Goal: Navigation & Orientation: Find specific page/section

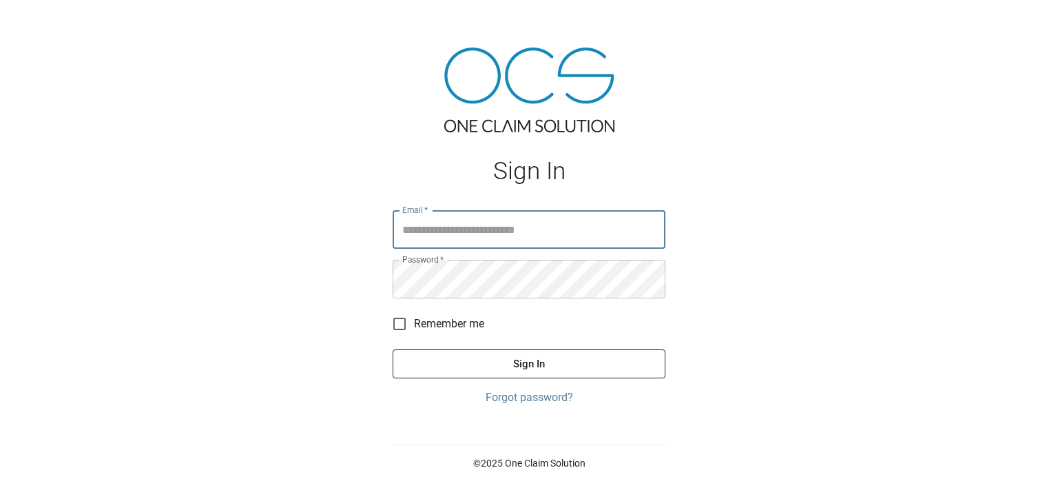
type input "**********"
click at [536, 363] on button "Sign In" at bounding box center [529, 363] width 273 height 29
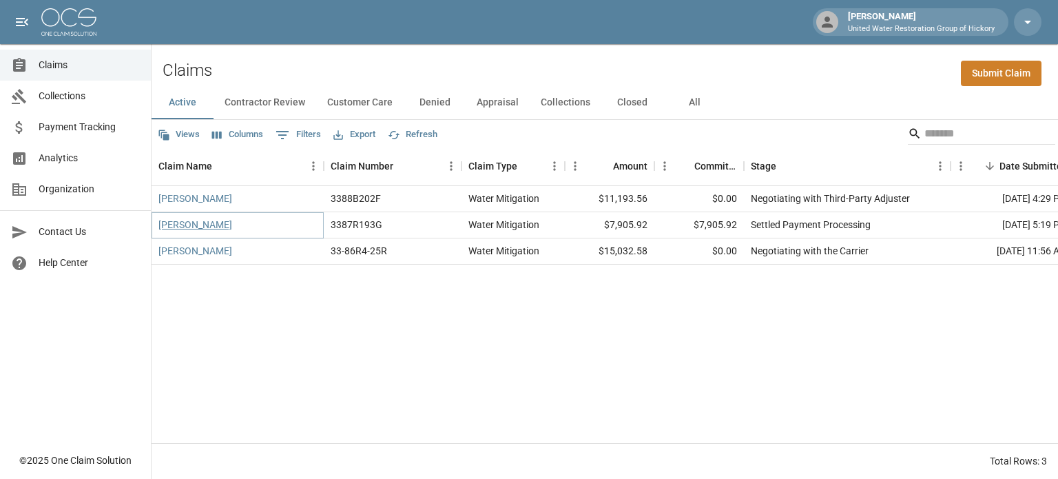
click at [194, 225] on link "[PERSON_NAME]" at bounding box center [195, 225] width 74 height 14
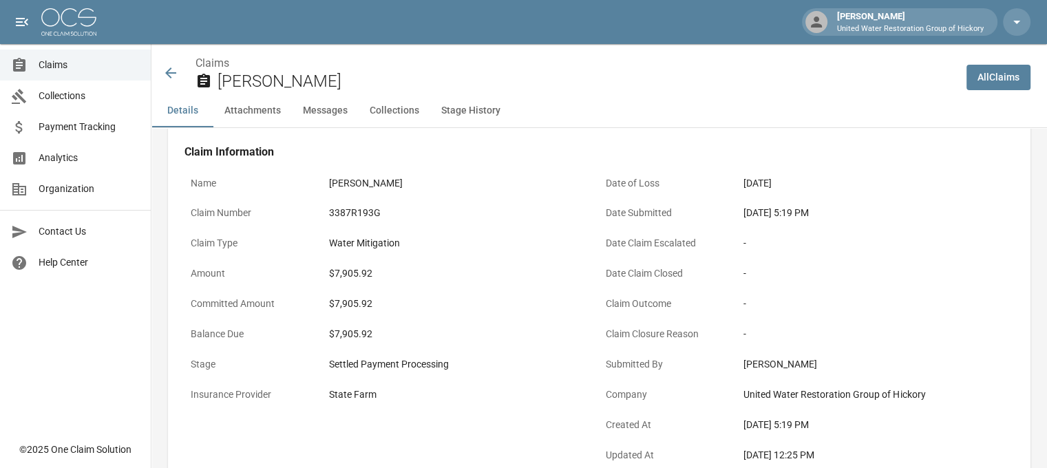
scroll to position [36, 0]
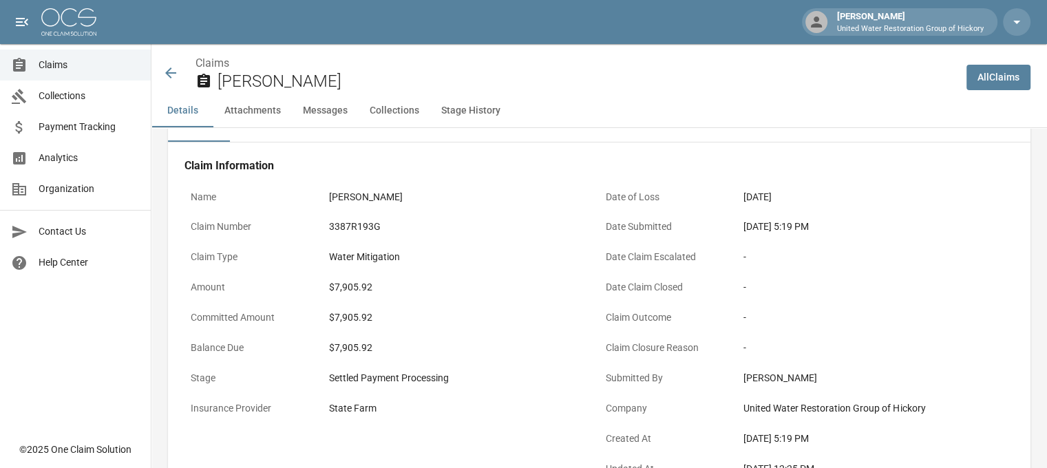
click at [166, 72] on icon at bounding box center [171, 73] width 17 height 17
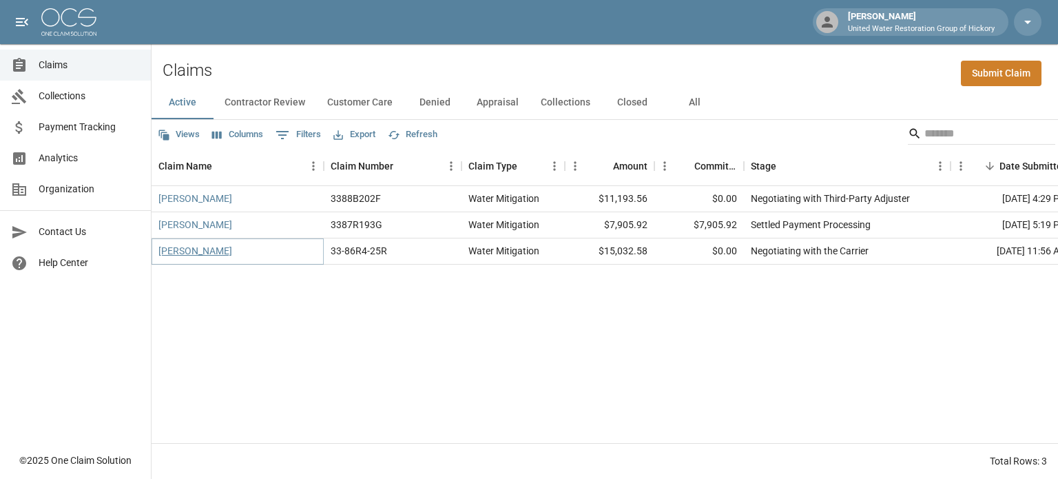
click at [201, 256] on link "[PERSON_NAME]" at bounding box center [195, 251] width 74 height 14
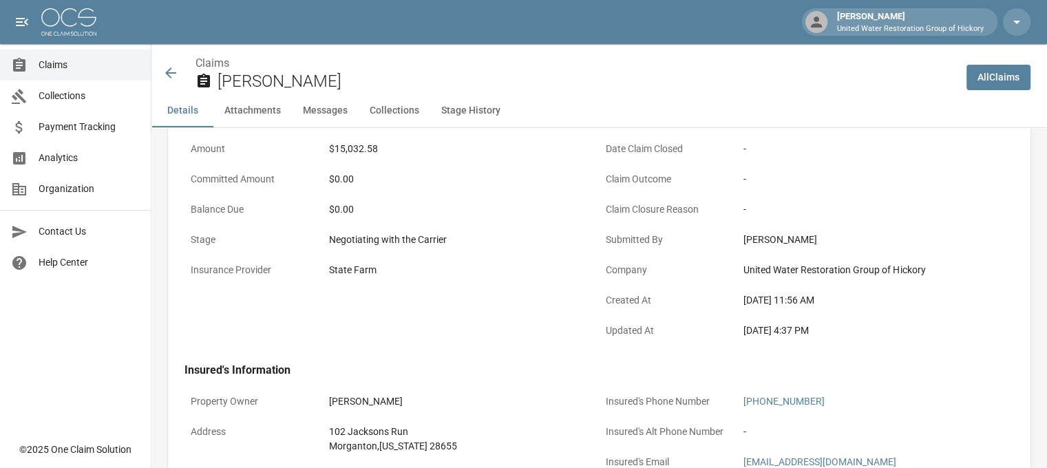
scroll to position [170, 0]
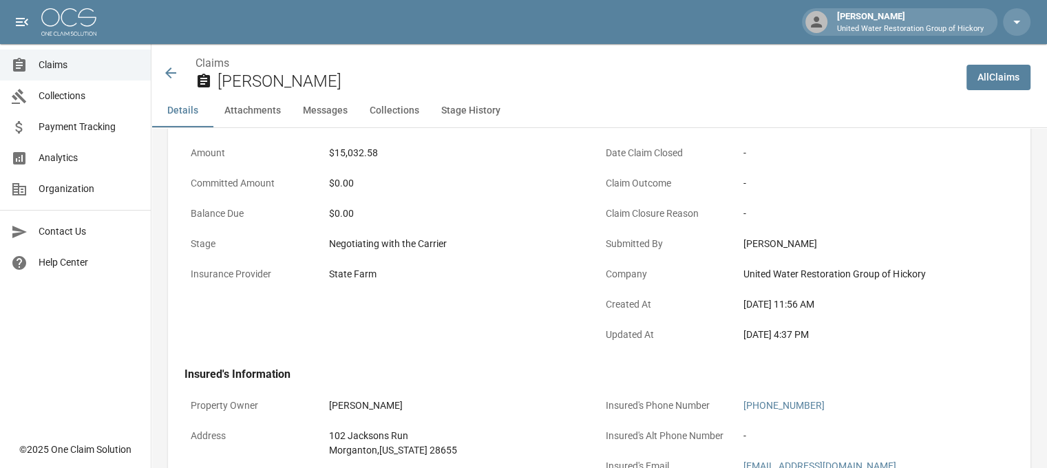
click at [170, 75] on icon at bounding box center [171, 73] width 17 height 17
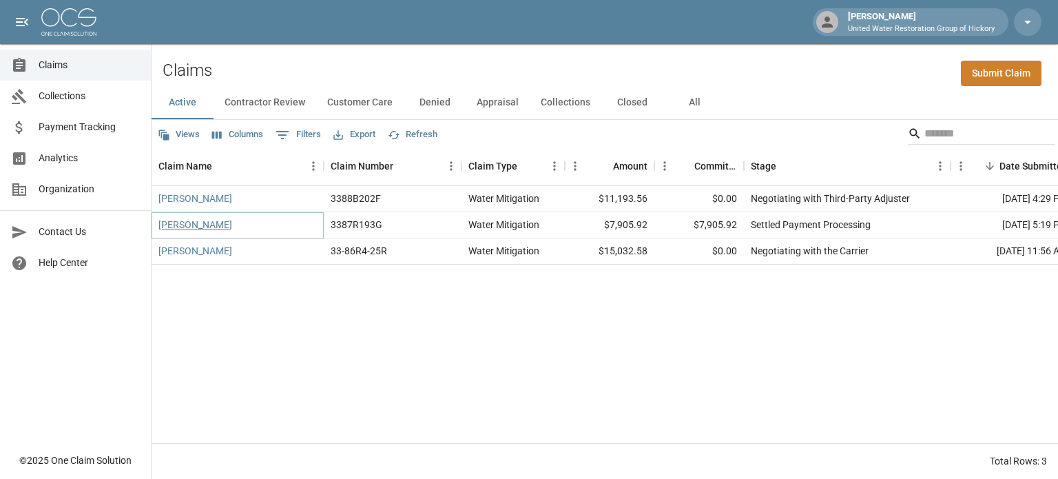
click at [183, 227] on link "[PERSON_NAME]" at bounding box center [195, 225] width 74 height 14
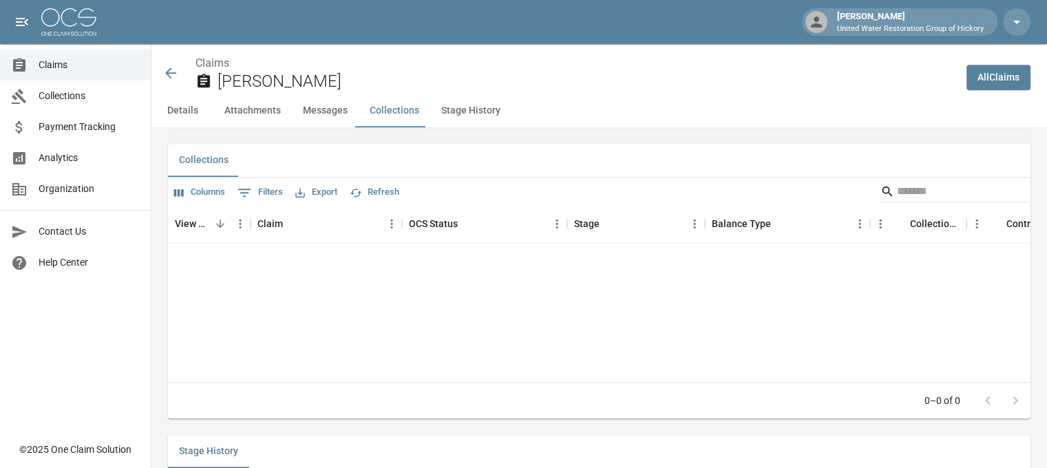
scroll to position [1523, 10]
click at [163, 70] on icon at bounding box center [171, 73] width 17 height 17
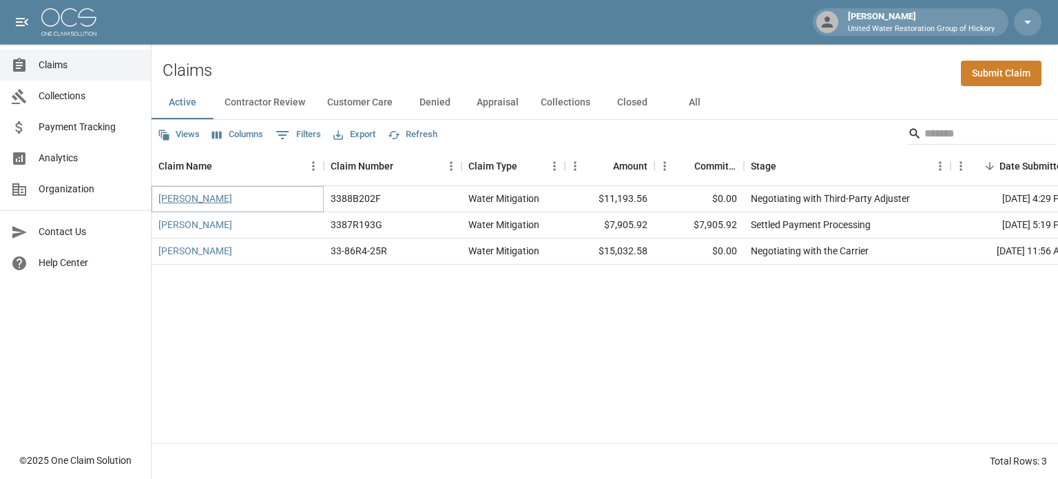
click at [188, 200] on link "[PERSON_NAME]" at bounding box center [195, 198] width 74 height 14
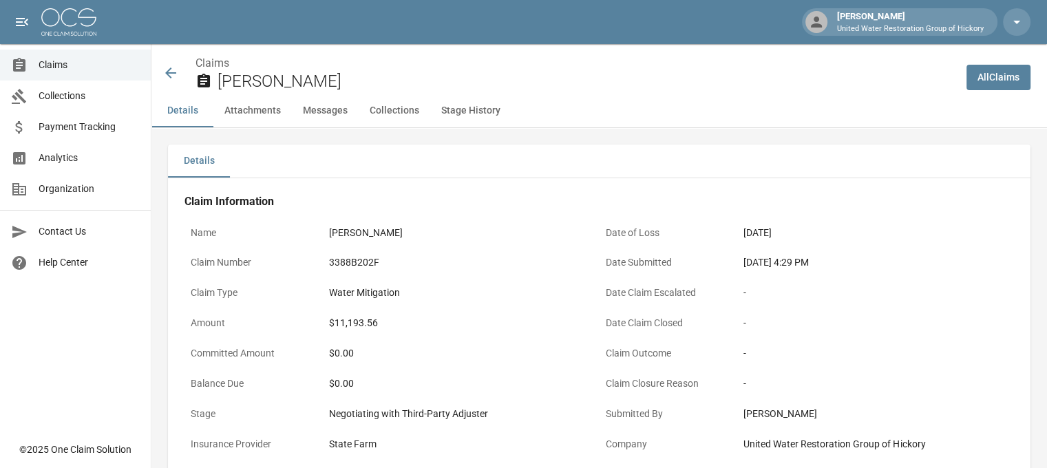
click at [168, 76] on icon at bounding box center [171, 73] width 17 height 17
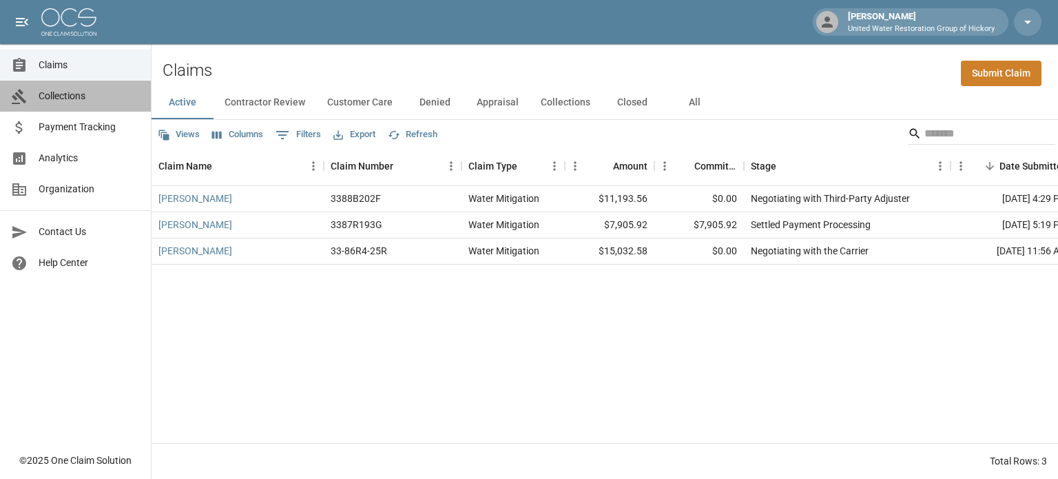
click at [63, 98] on span "Collections" at bounding box center [89, 96] width 101 height 14
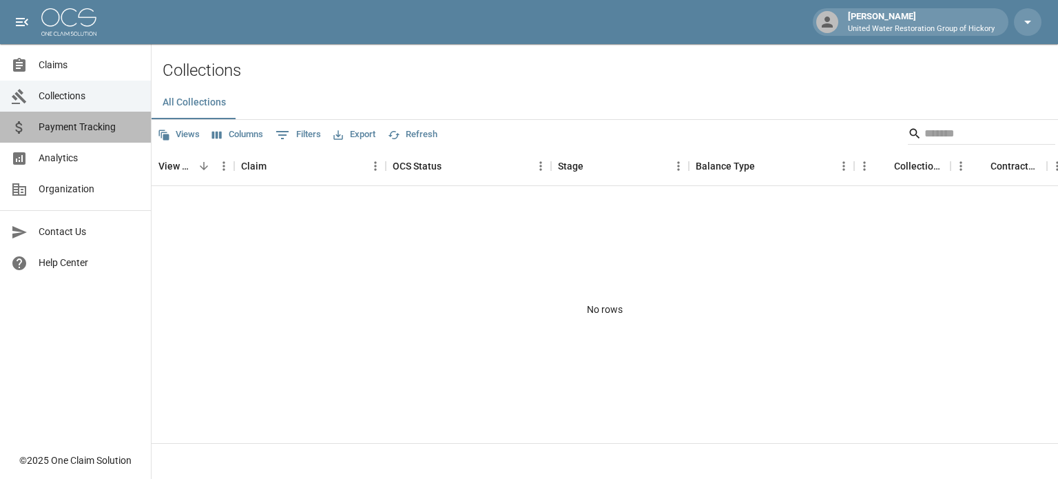
click at [85, 130] on span "Payment Tracking" at bounding box center [89, 127] width 101 height 14
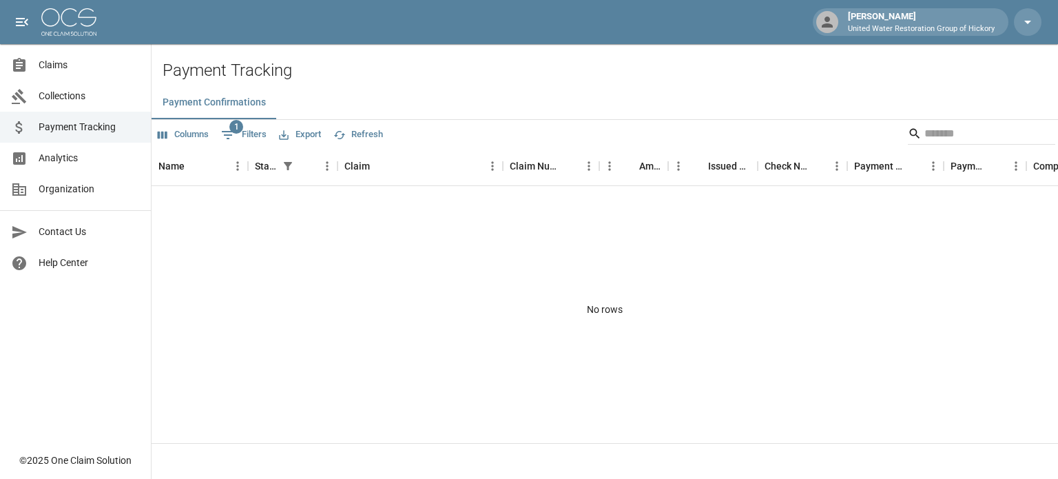
click at [72, 59] on span "Claims" at bounding box center [89, 65] width 101 height 14
